Goal: Information Seeking & Learning: Learn about a topic

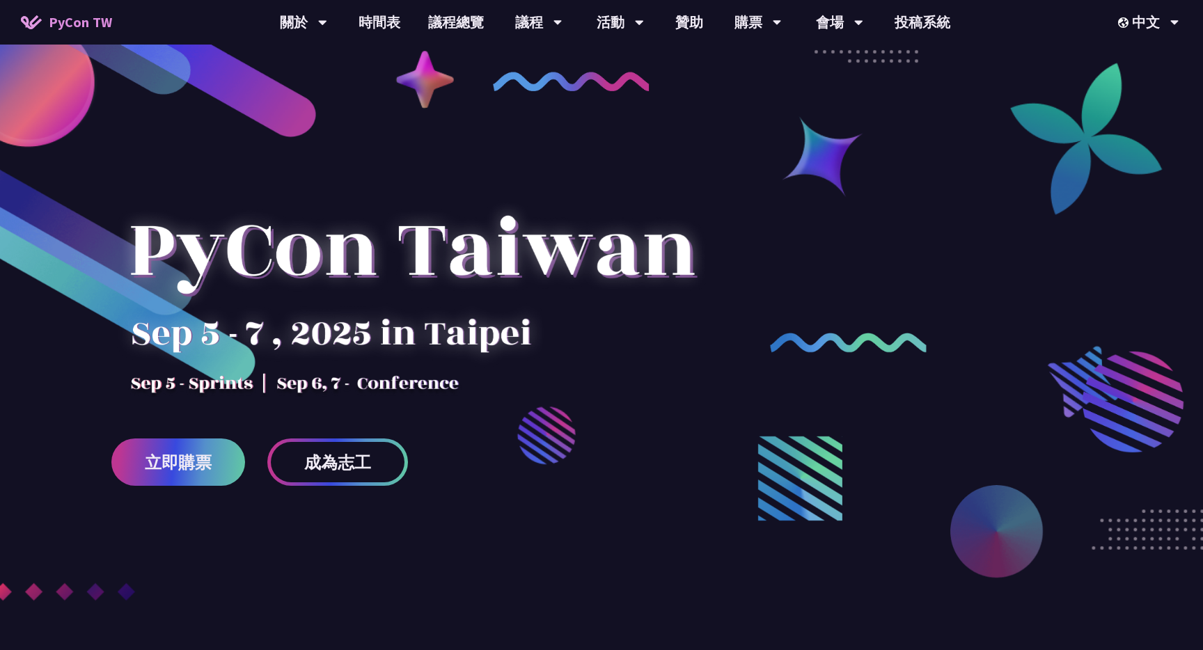
scroll to position [1, 0]
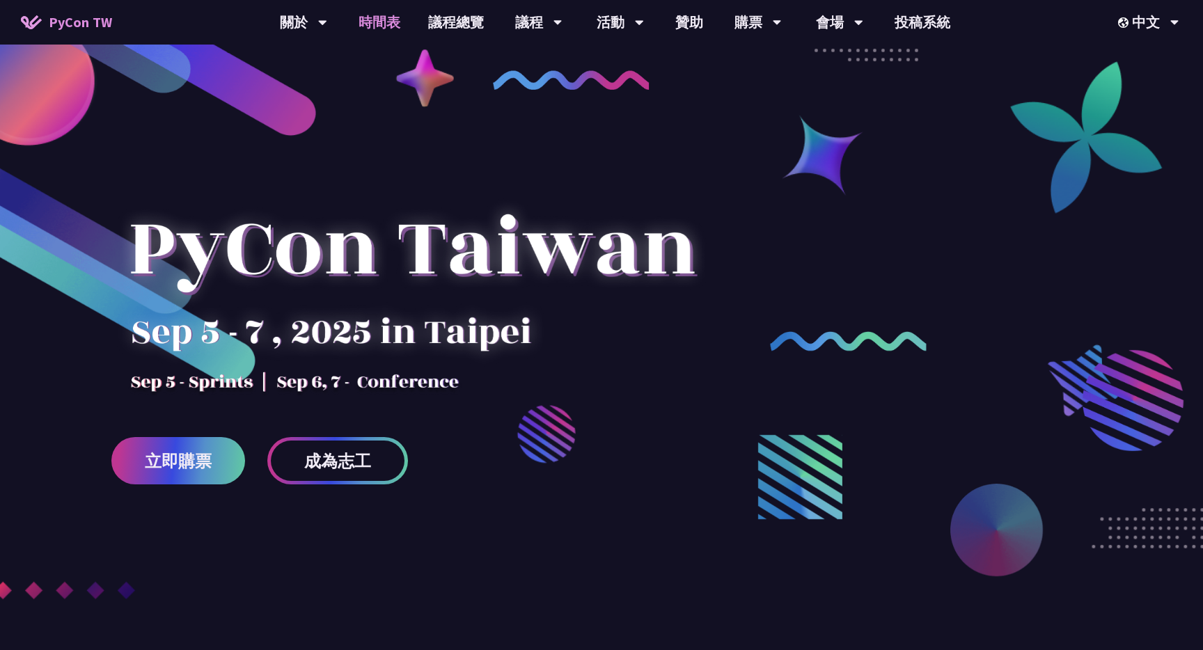
click at [386, 29] on link "時間表" at bounding box center [380, 22] width 70 height 45
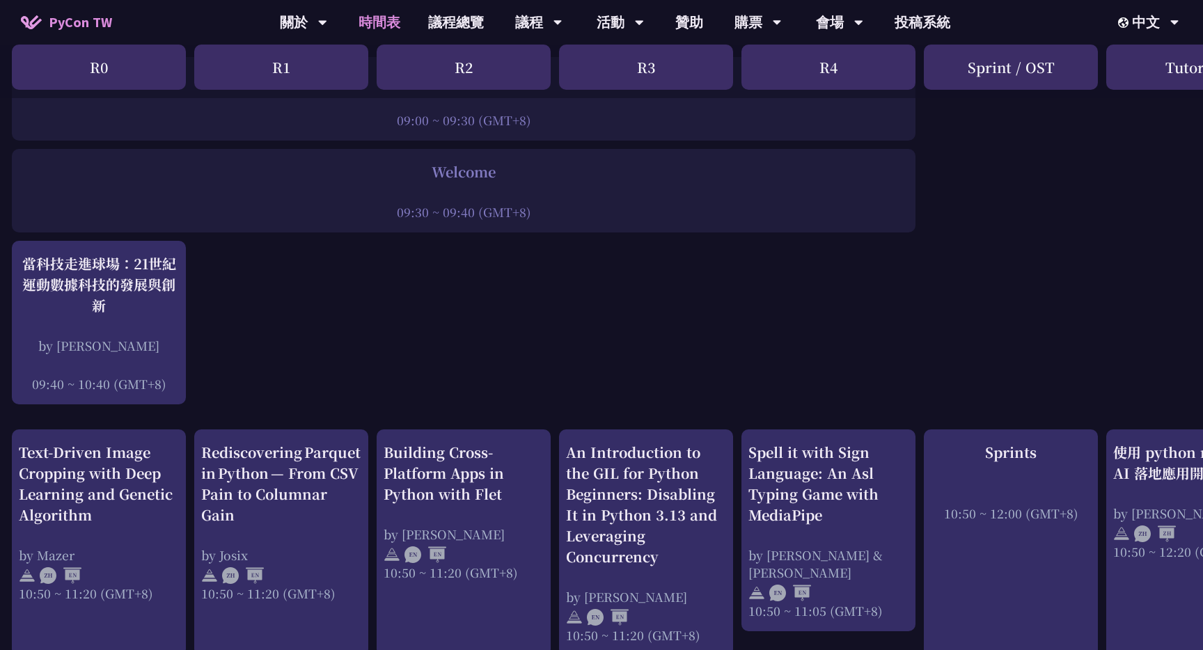
scroll to position [226, 3]
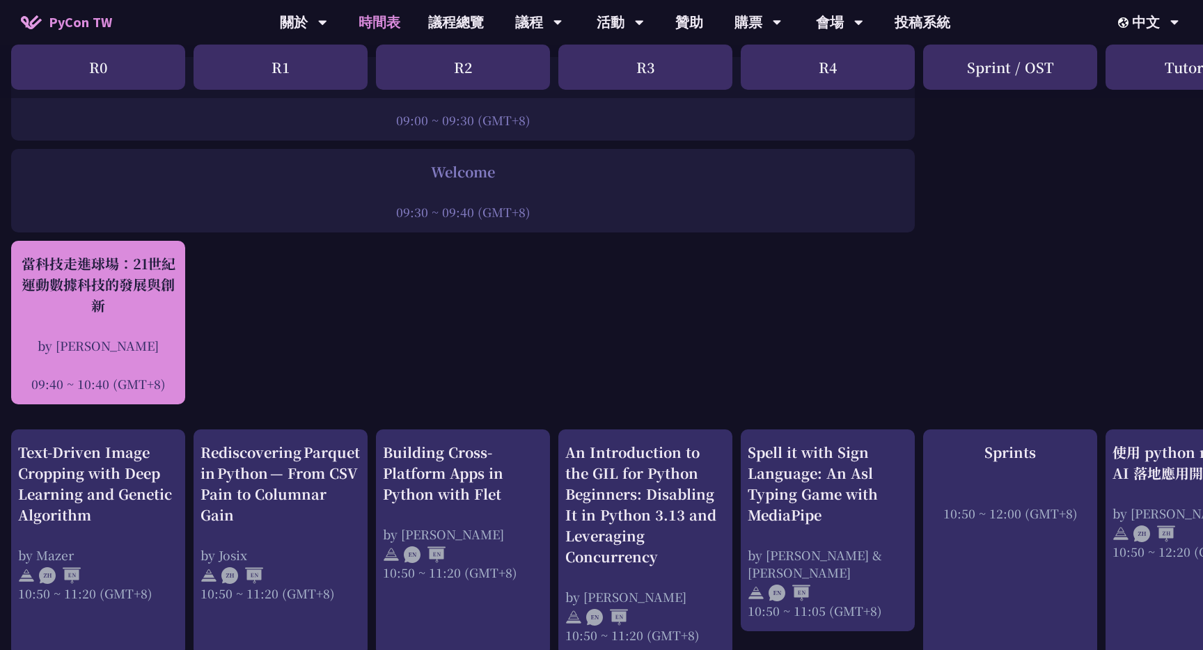
click at [111, 327] on div "當科技走進球場：21世紀運動數據科技的發展與創新 by [PERSON_NAME]新 09:40 ~ 10:40 (GMT+8)" at bounding box center [98, 322] width 160 height 139
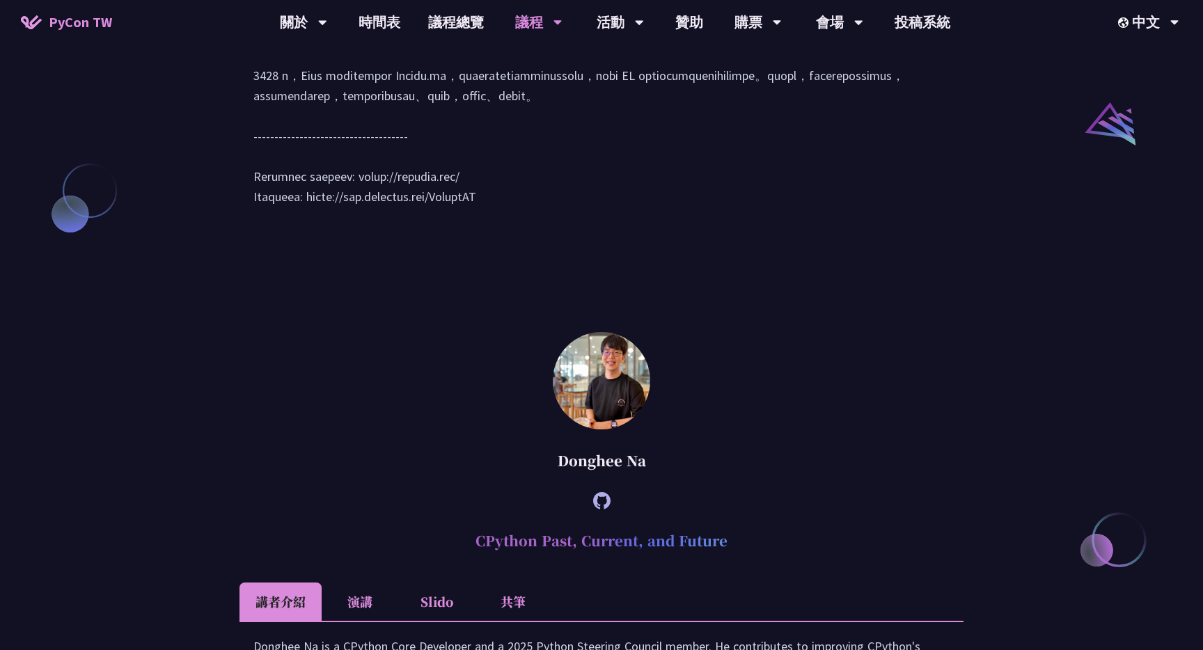
scroll to position [1556, 0]
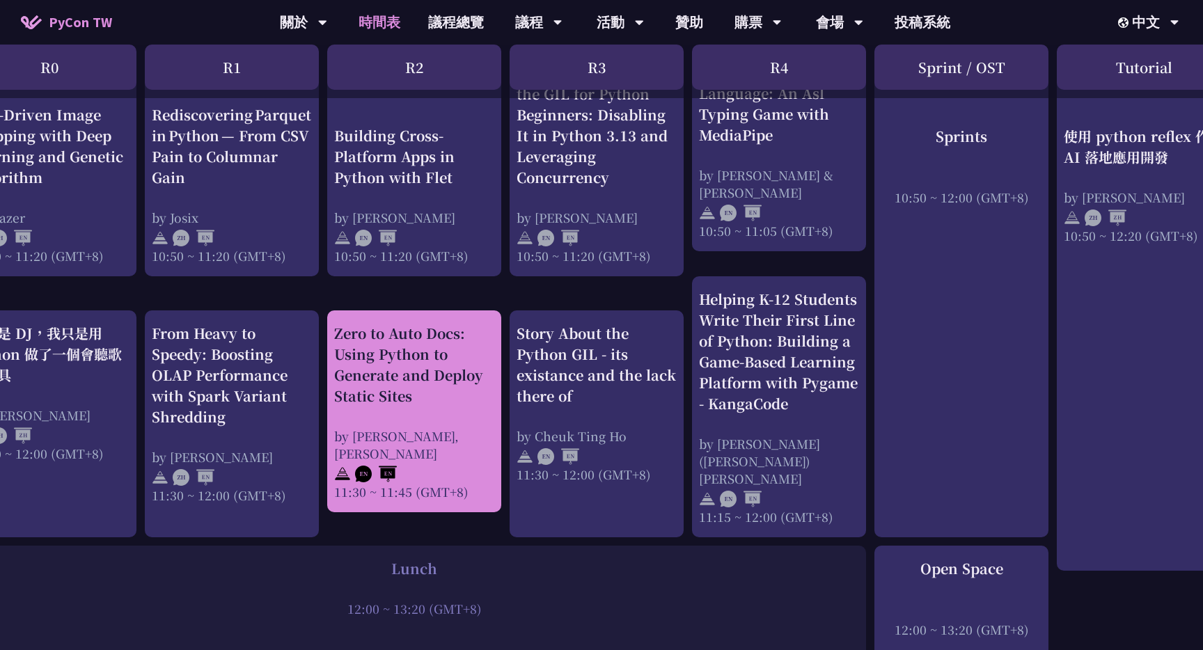
scroll to position [606, 56]
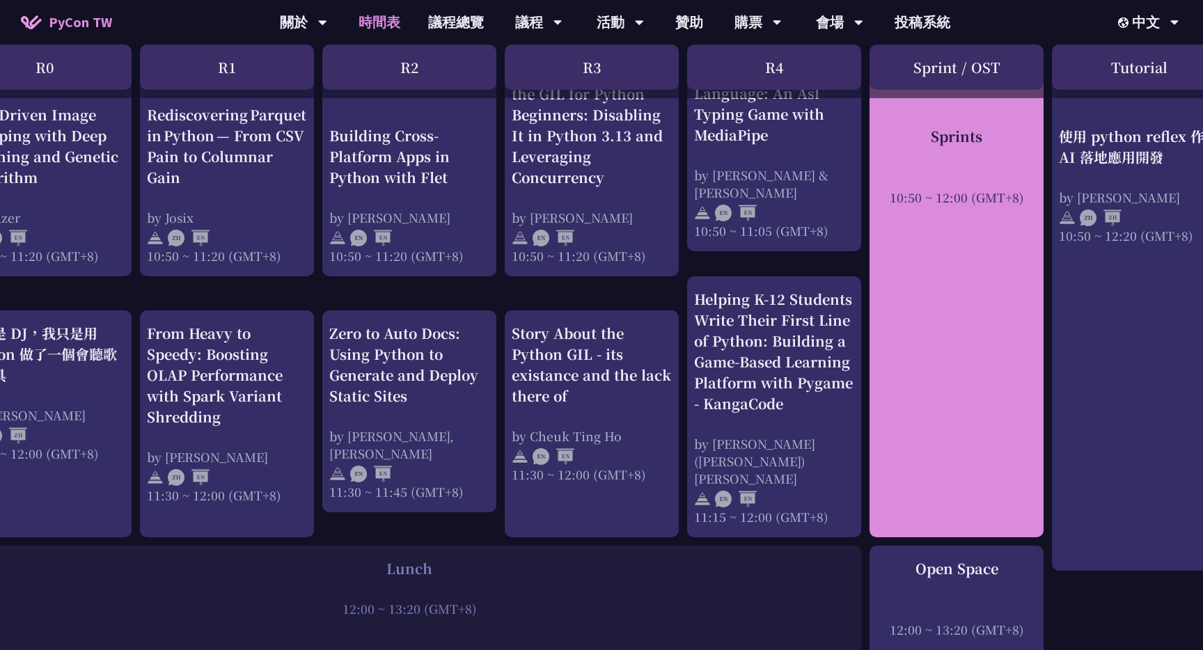
click at [984, 356] on div "Sprints 10:50 ~ 12:00 (GMT+8)" at bounding box center [957, 293] width 174 height 488
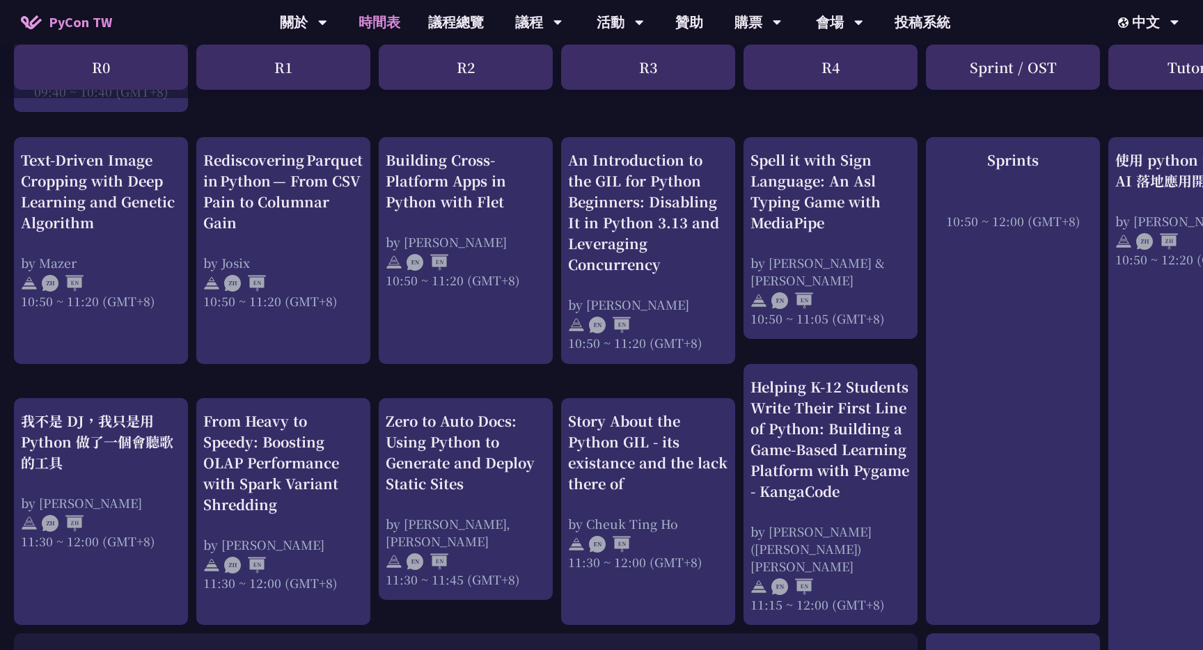
scroll to position [490, 0]
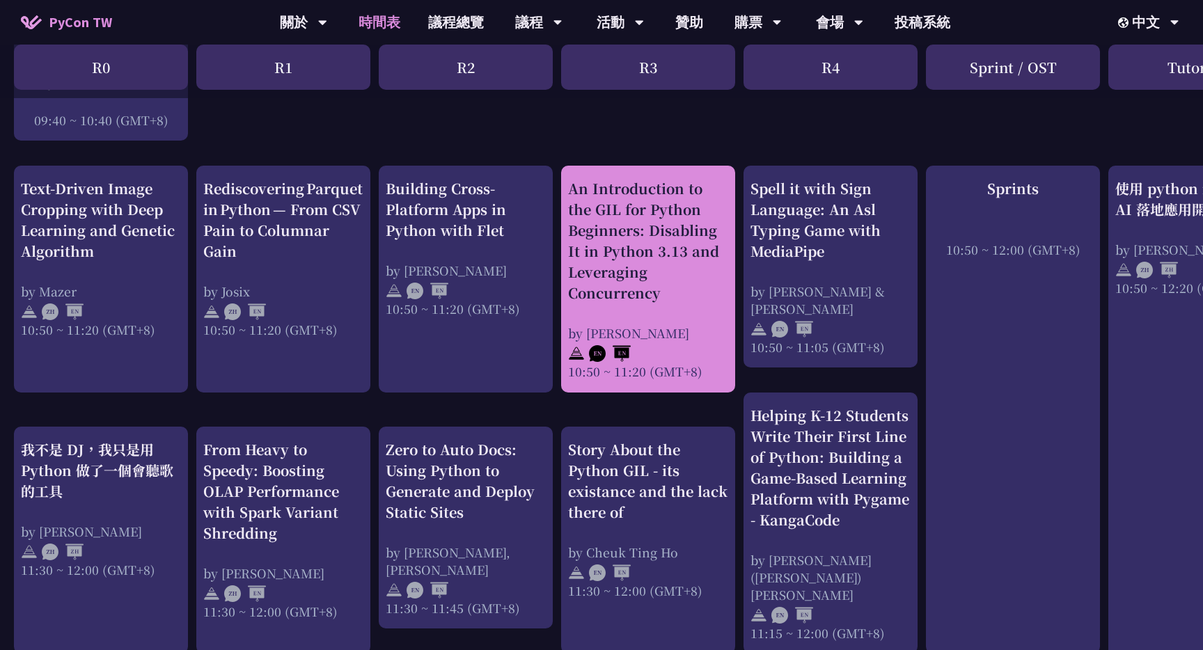
click at [608, 280] on div "An Introduction to the GIL for Python Beginners: Disabling It in Python 3.13 an…" at bounding box center [648, 240] width 160 height 125
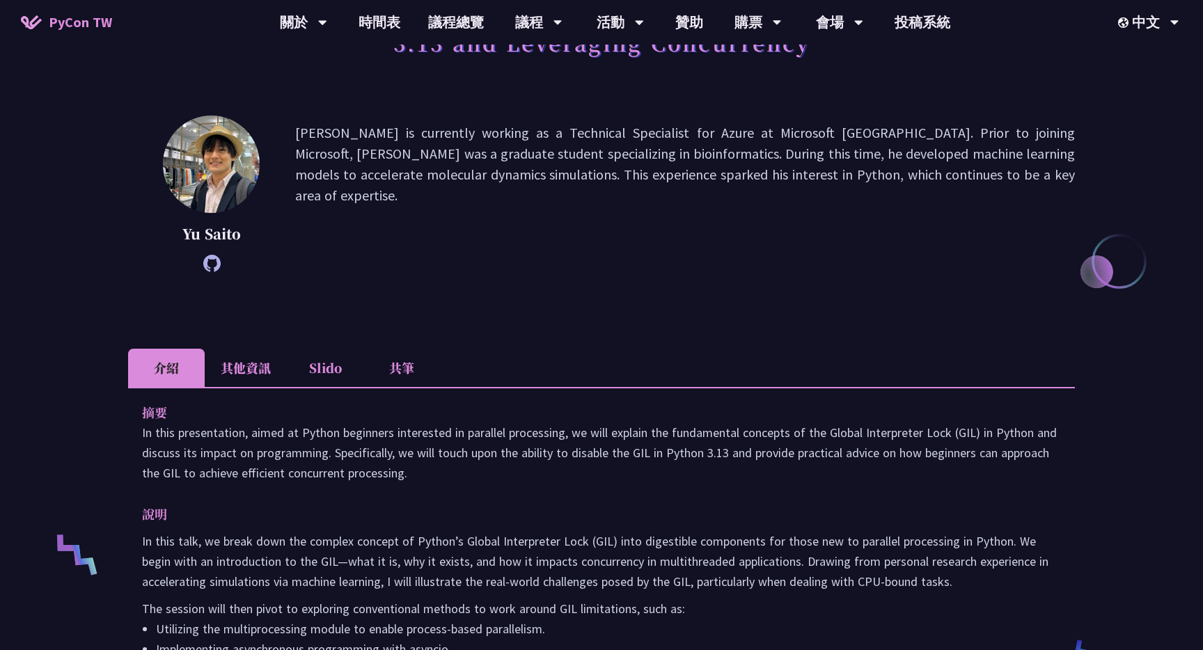
scroll to position [6, 0]
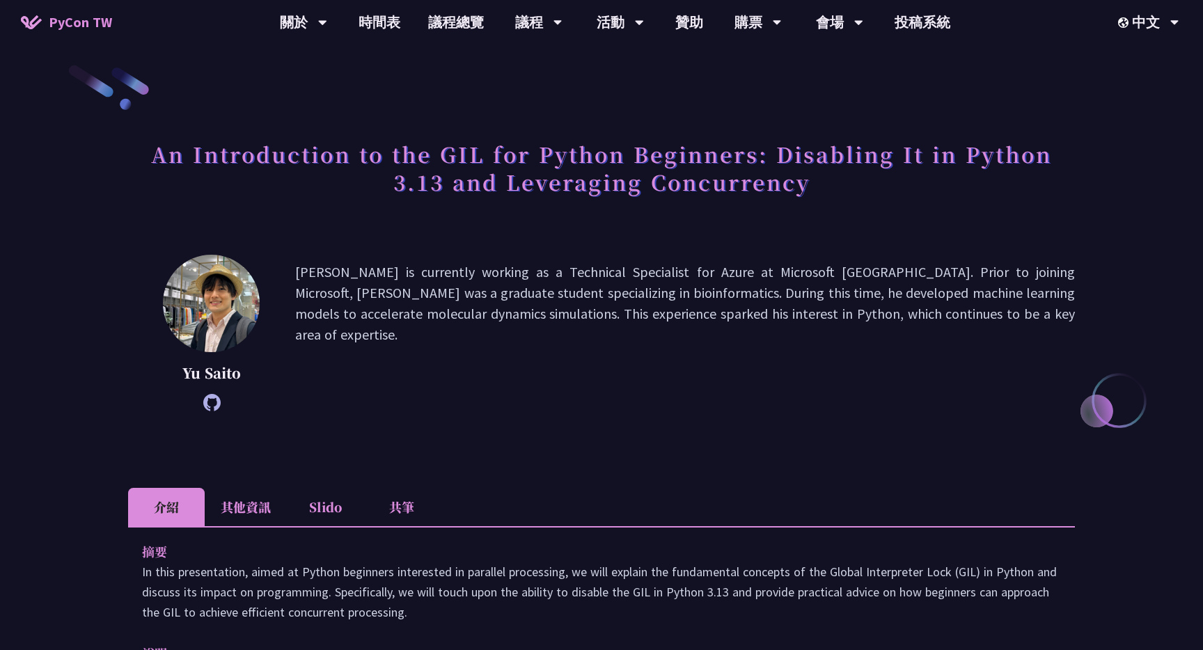
scroll to position [490, 0]
